Goal: Information Seeking & Learning: Learn about a topic

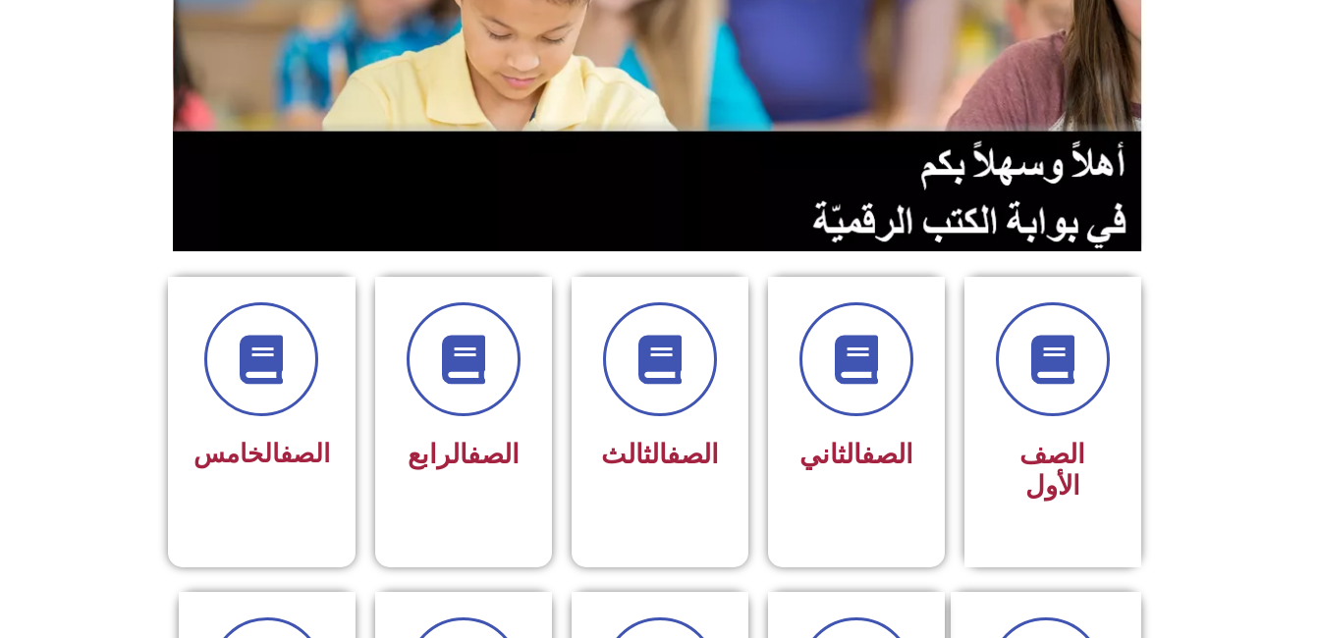
scroll to position [289, 0]
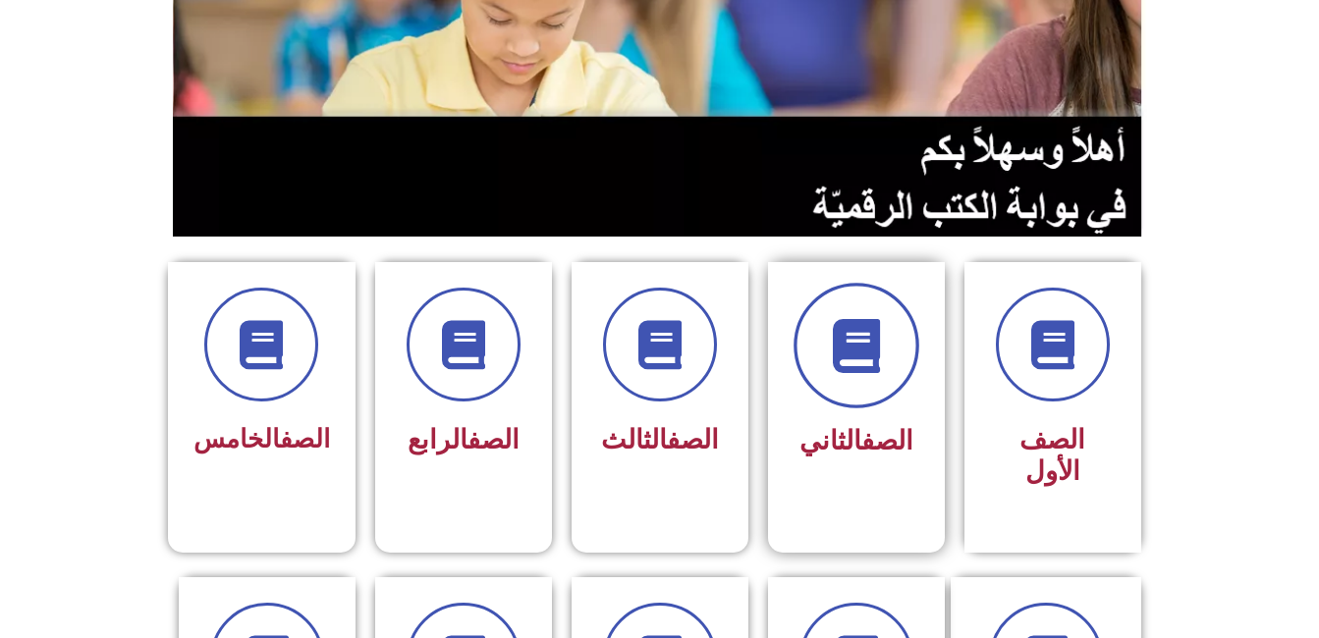
click at [909, 337] on span at bounding box center [857, 346] width 126 height 126
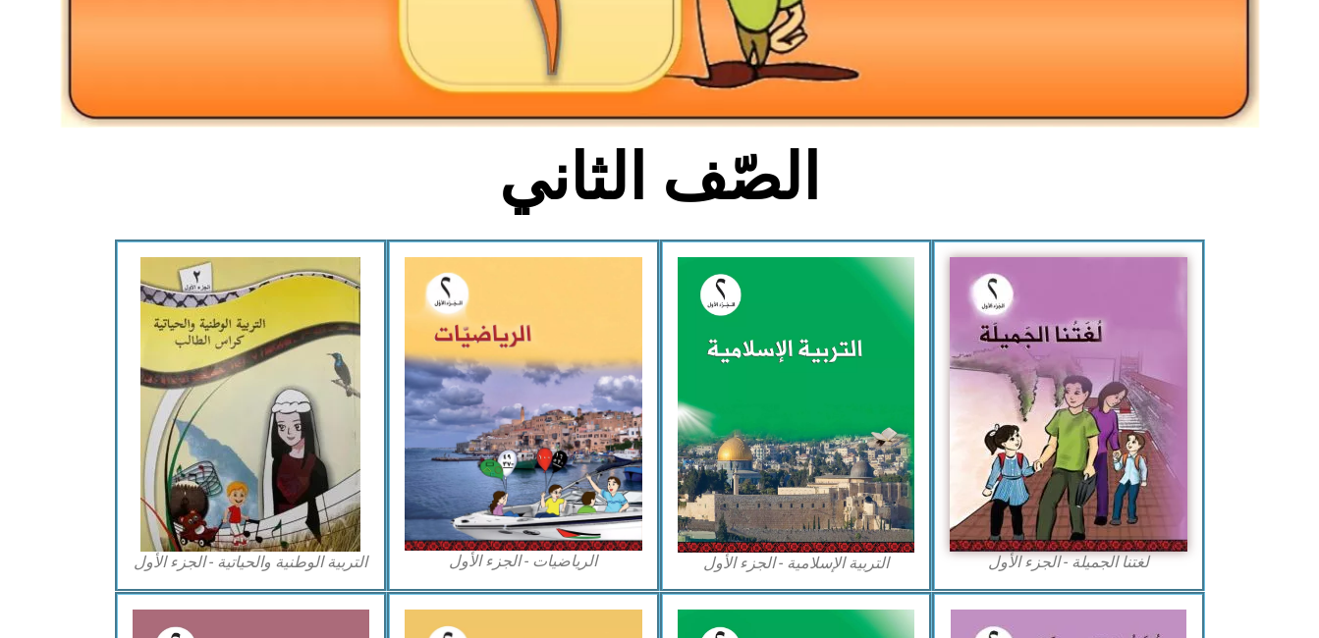
scroll to position [373, 0]
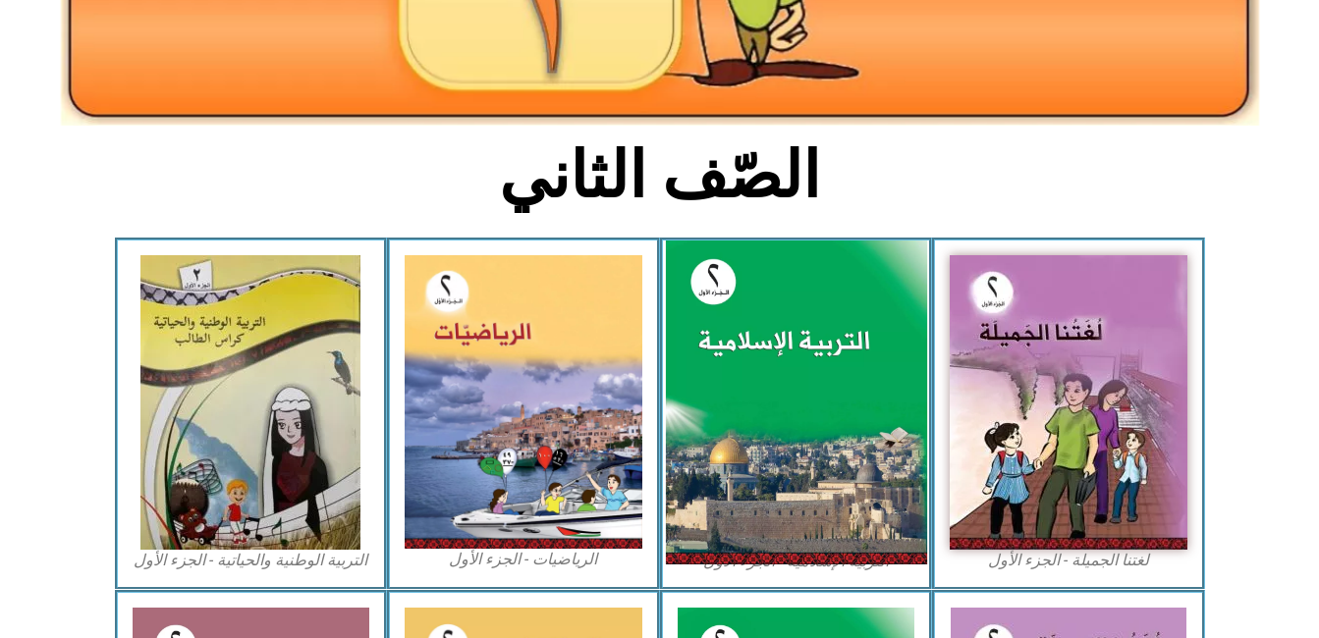
click at [809, 400] on img at bounding box center [795, 403] width 261 height 325
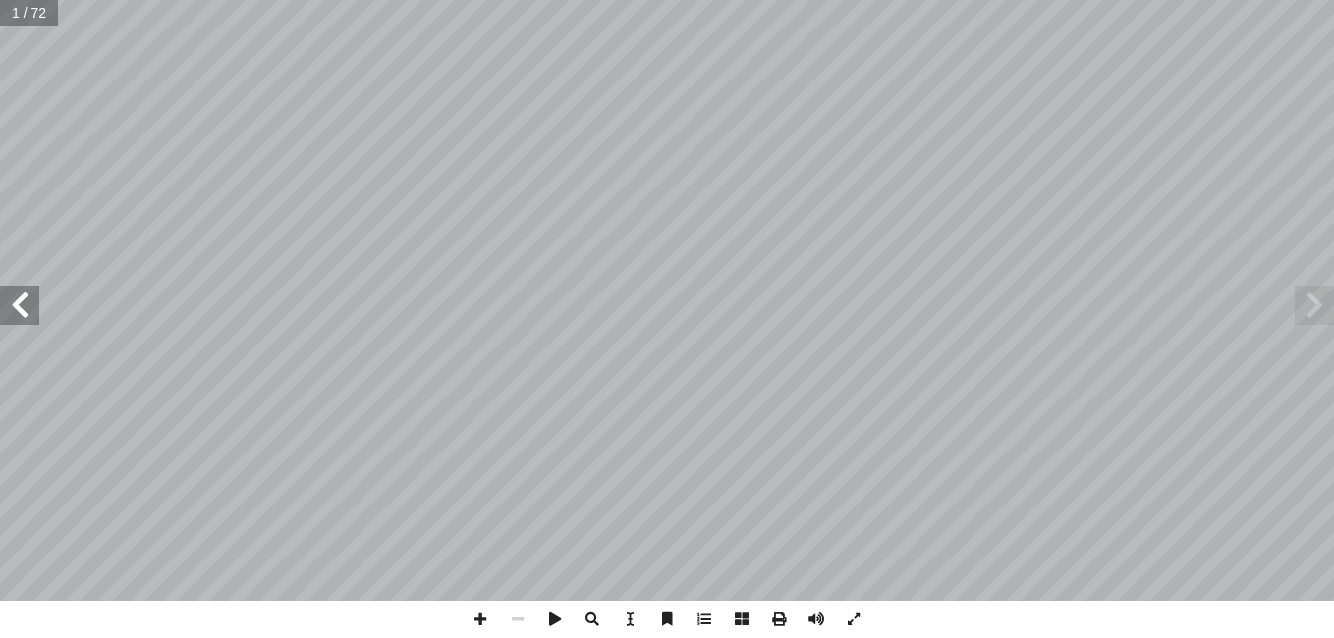
click at [26, 306] on span at bounding box center [19, 305] width 39 height 39
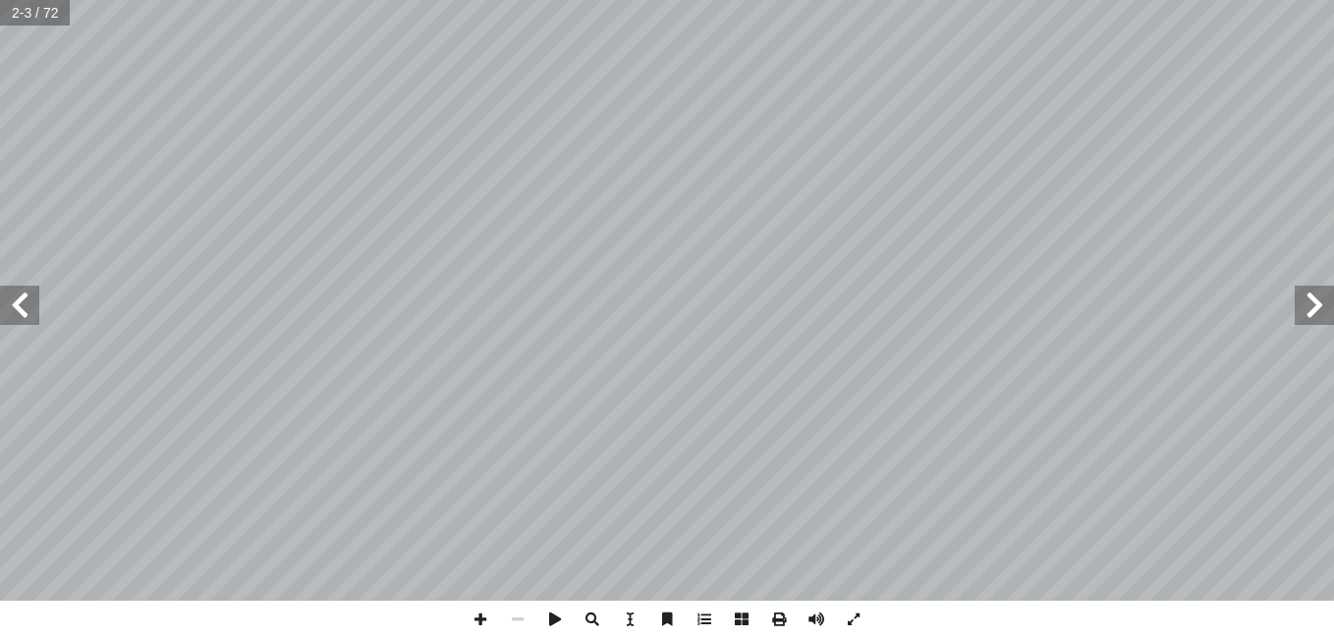
click at [26, 306] on span at bounding box center [19, 305] width 39 height 39
click at [26, 304] on span at bounding box center [19, 305] width 39 height 39
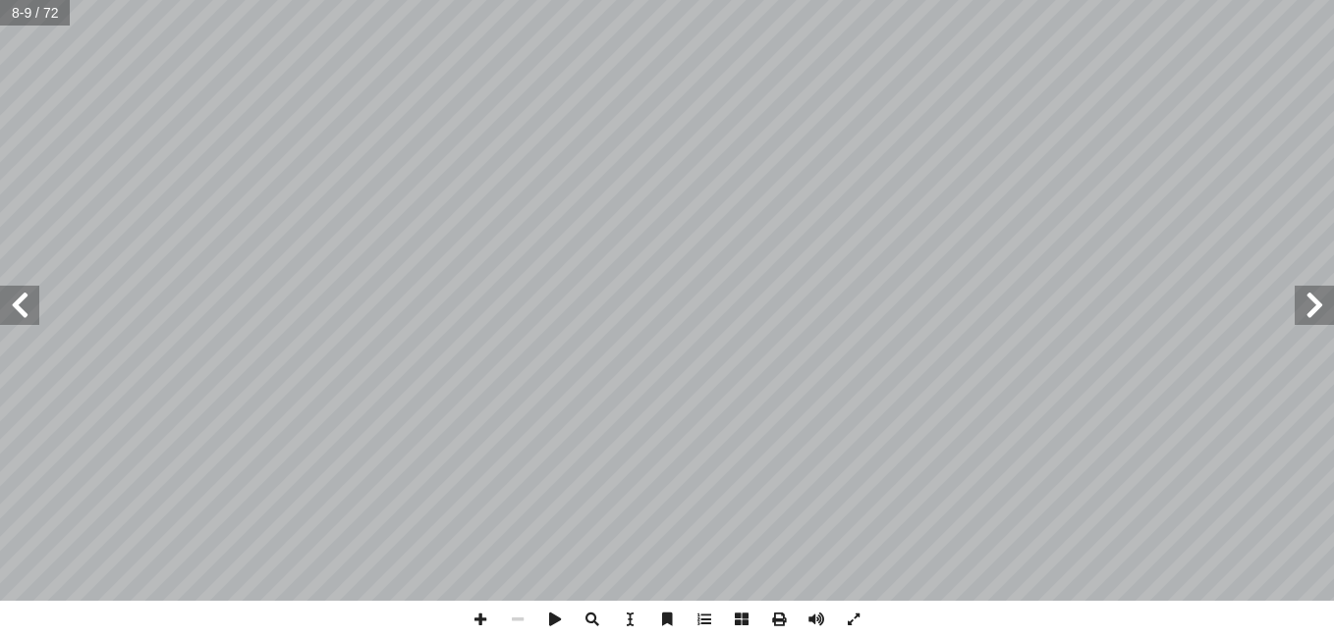
click at [26, 304] on span at bounding box center [19, 305] width 39 height 39
click at [1311, 296] on span at bounding box center [1313, 305] width 39 height 39
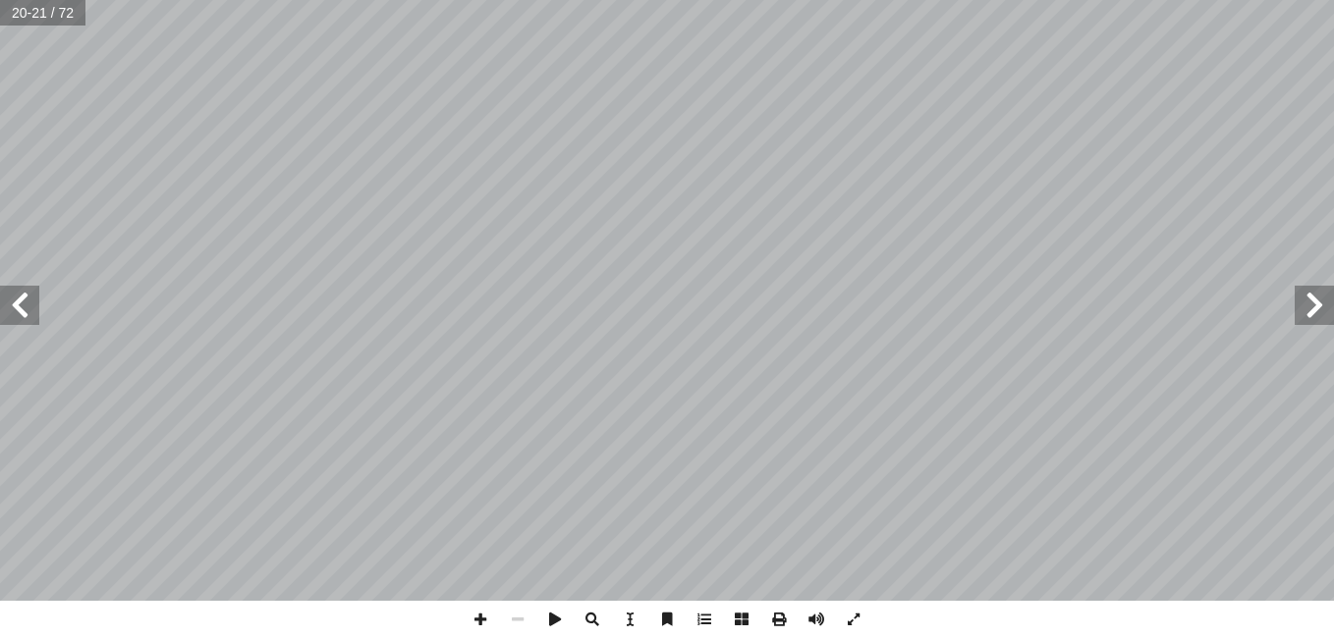
click at [1311, 296] on span at bounding box center [1313, 305] width 39 height 39
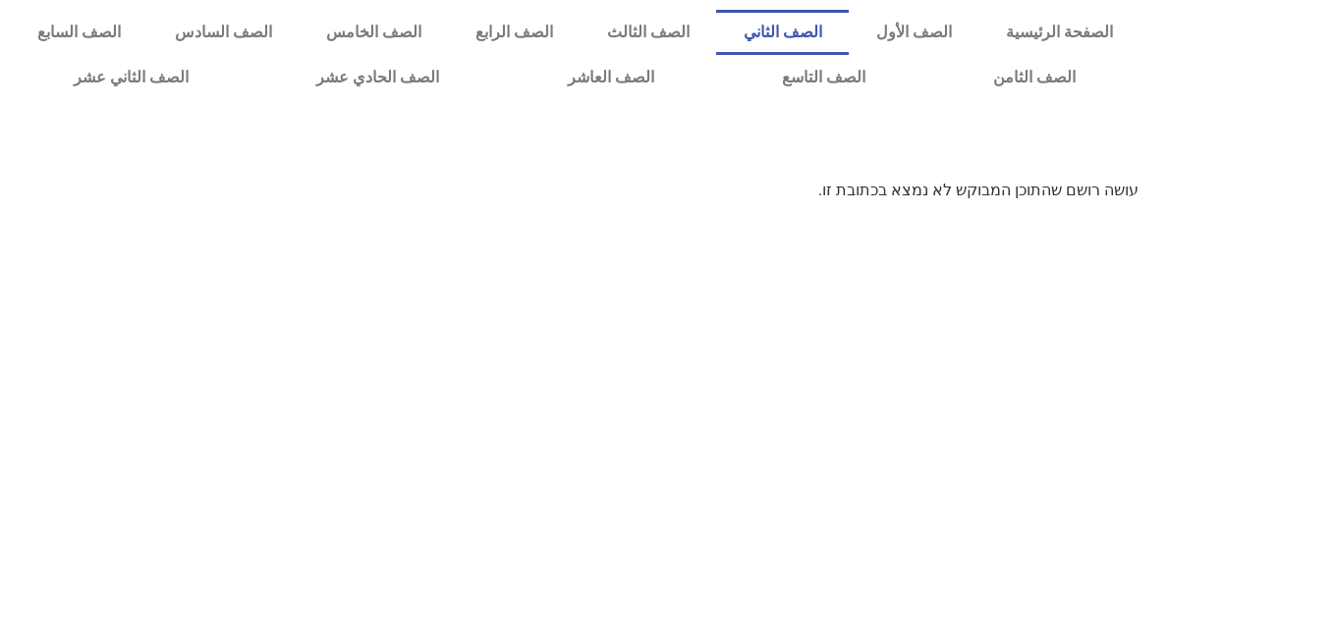
click at [846, 53] on link "الصف الثاني" at bounding box center [782, 32] width 133 height 45
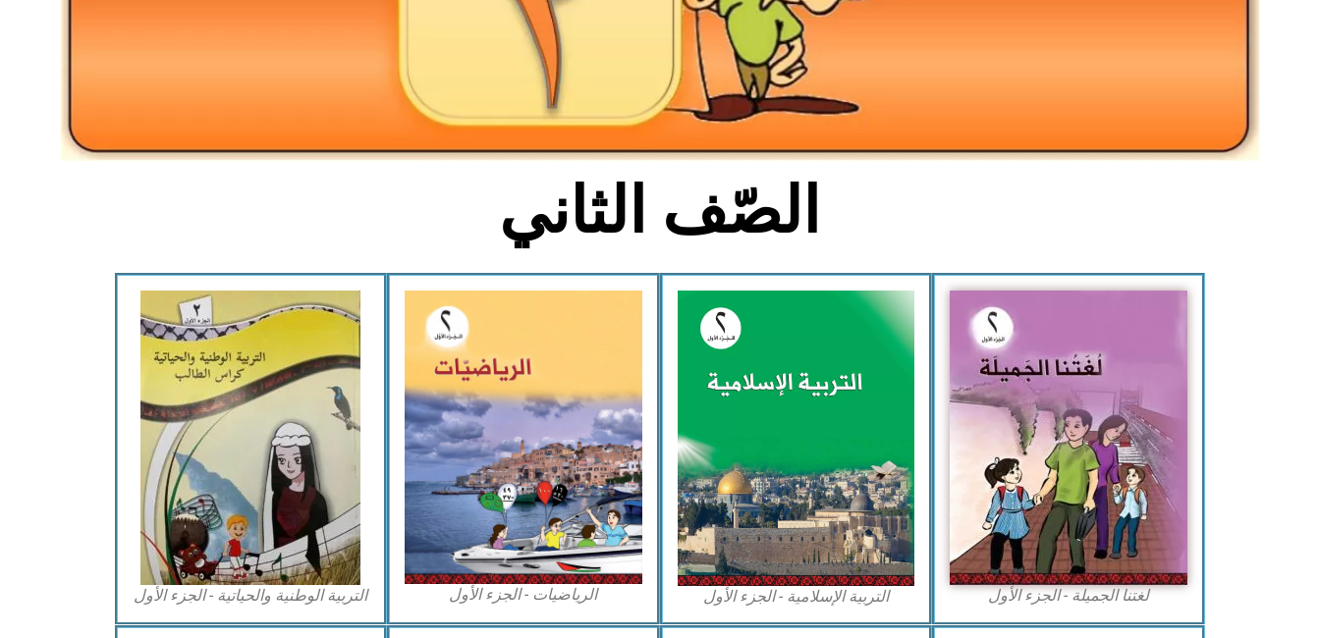
scroll to position [341, 0]
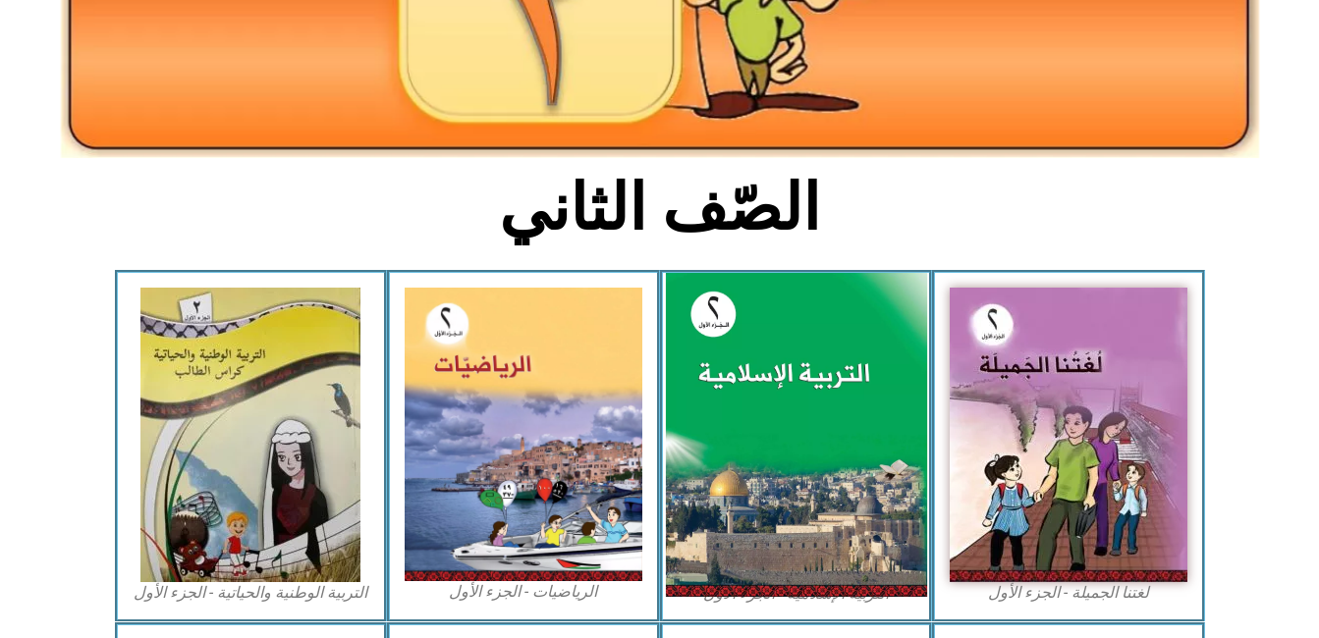
click at [798, 487] on img at bounding box center [795, 435] width 261 height 325
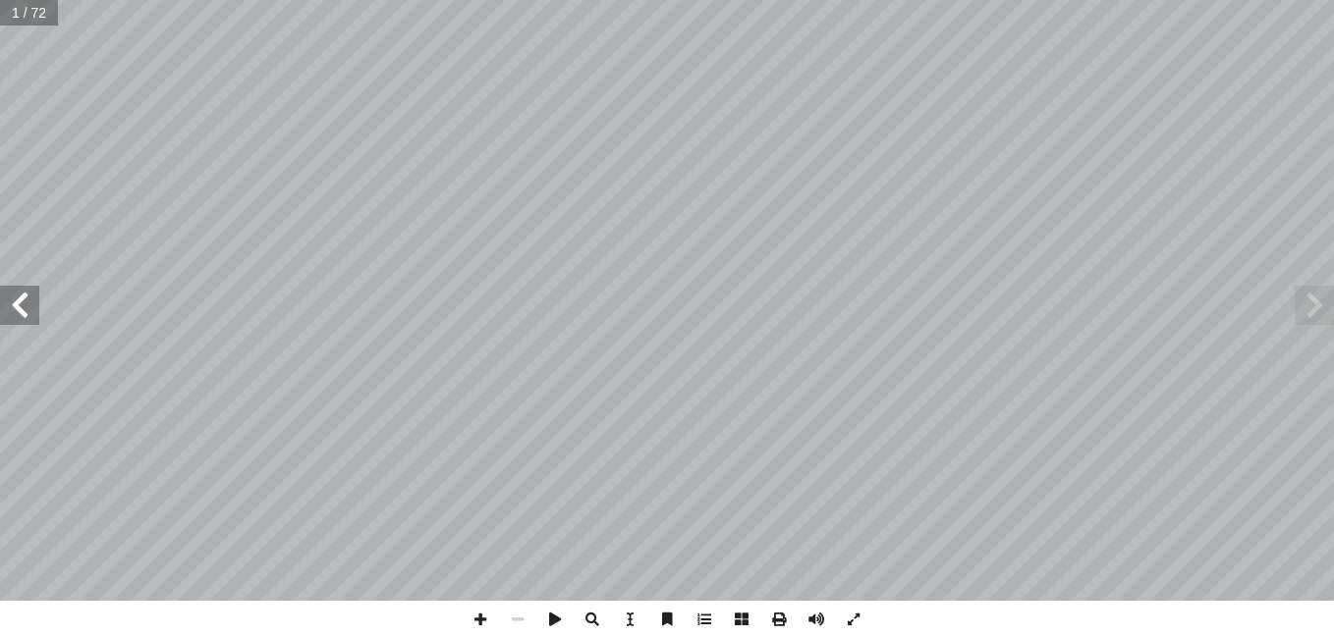
click at [12, 303] on span at bounding box center [19, 305] width 39 height 39
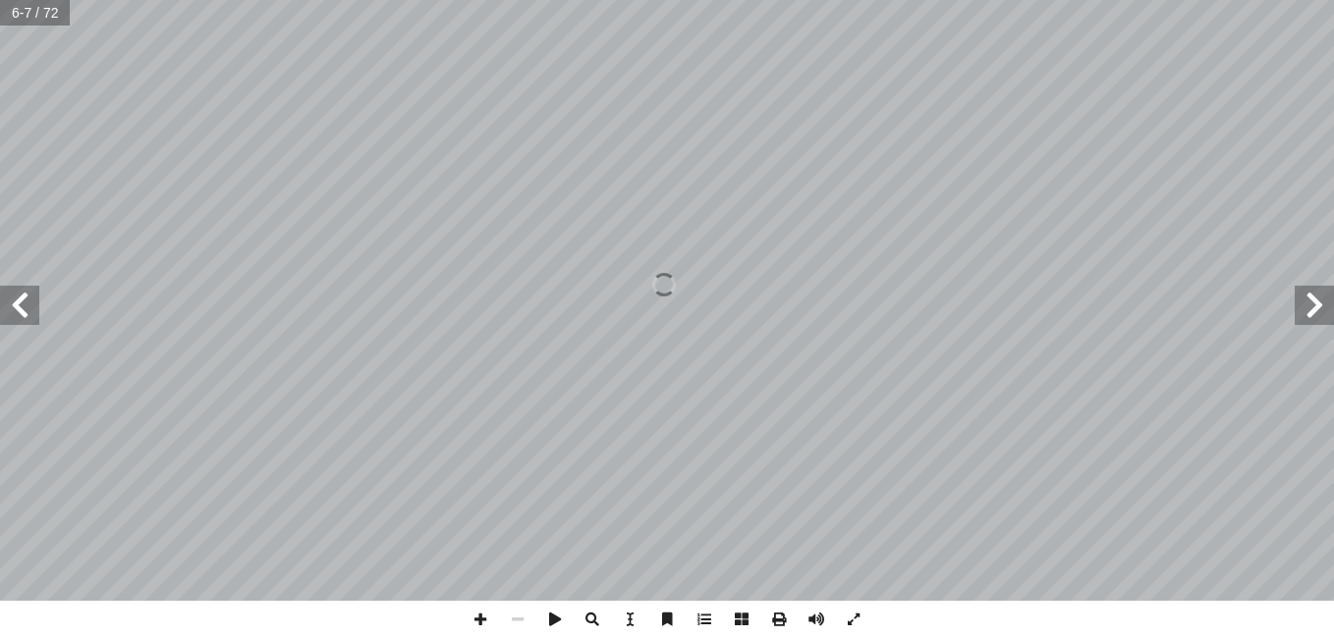
click at [12, 303] on span at bounding box center [19, 305] width 39 height 39
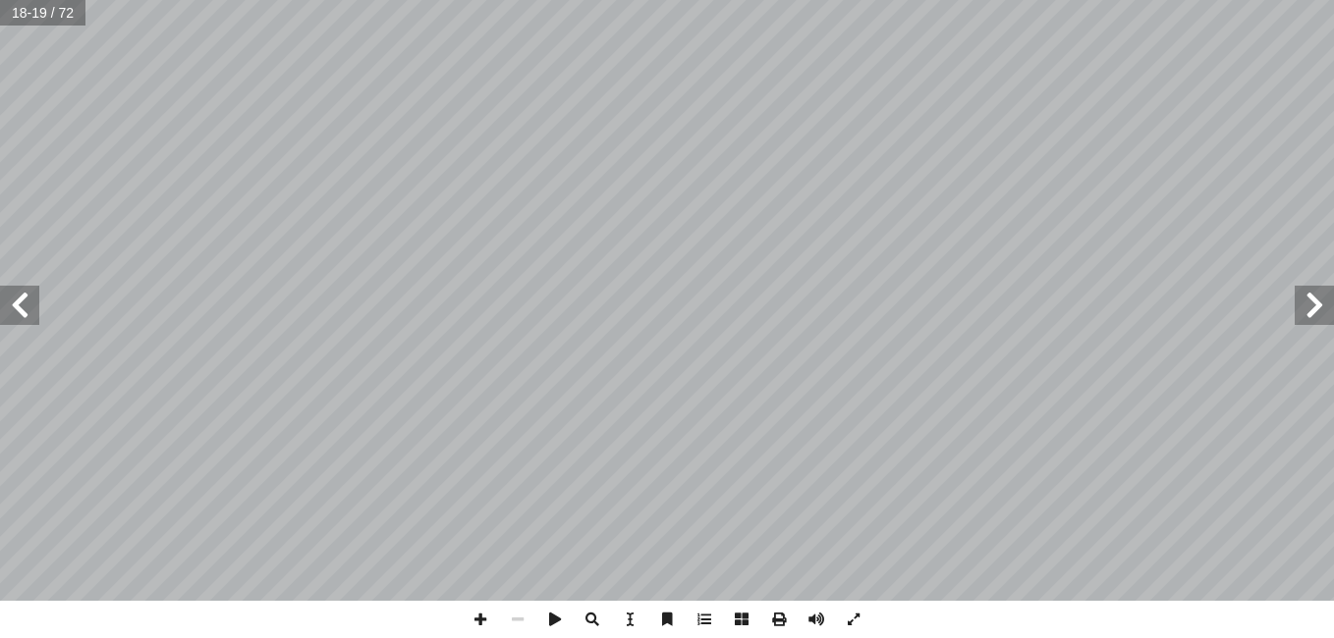
click at [1321, 304] on span at bounding box center [1313, 305] width 39 height 39
click at [474, 624] on span at bounding box center [480, 619] width 37 height 37
